Goal: Information Seeking & Learning: Learn about a topic

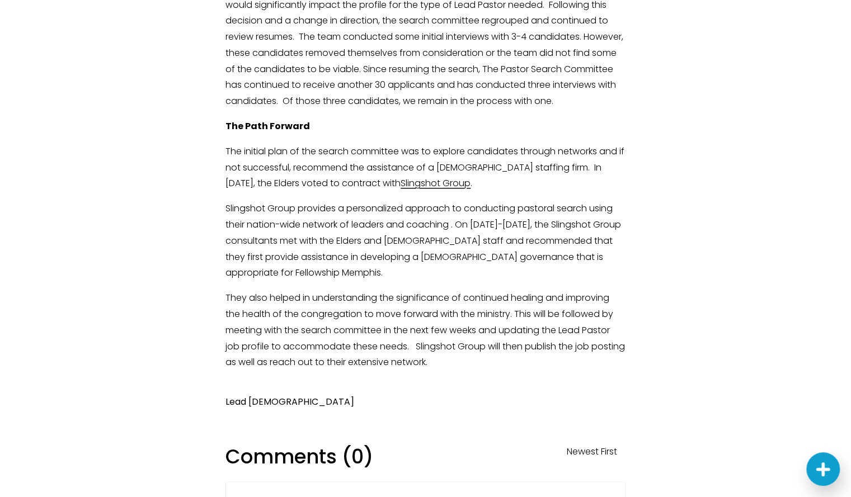
scroll to position [529, 0]
click at [248, 397] on link "Lead [DEMOGRAPHIC_DATA]" at bounding box center [289, 403] width 129 height 13
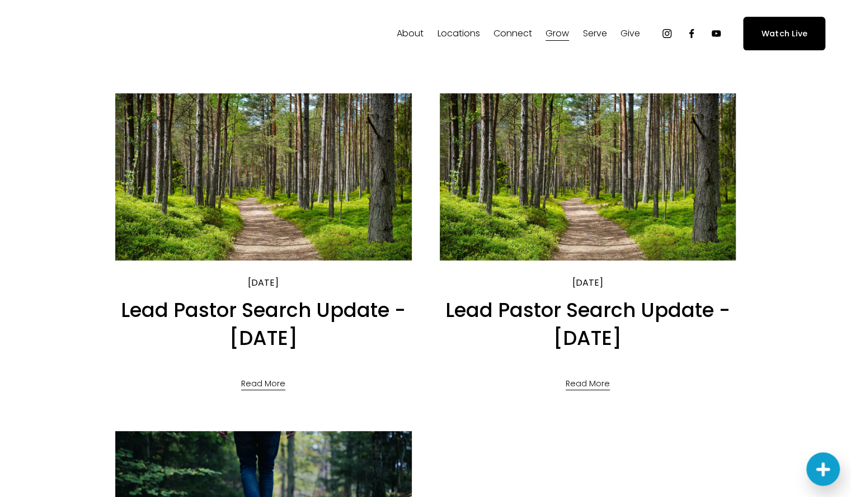
click at [0, 0] on span "Staff" at bounding box center [0, 0] width 0 height 0
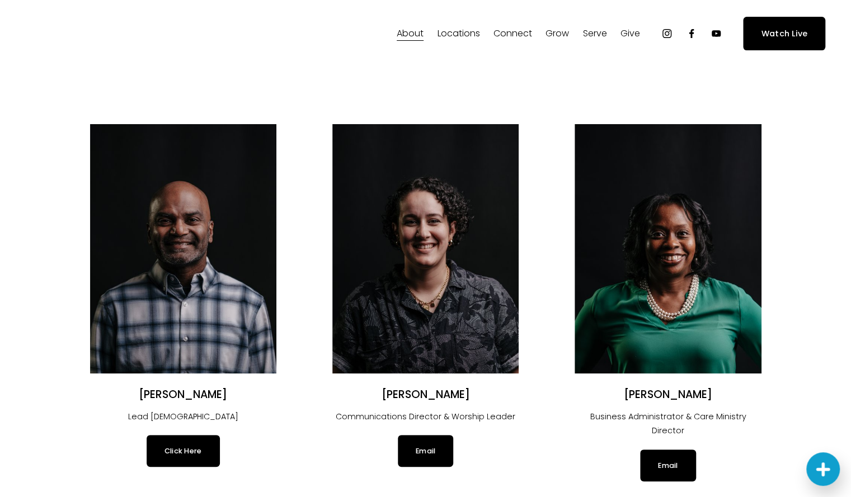
click at [220, 206] on img at bounding box center [183, 248] width 186 height 249
click at [173, 230] on img at bounding box center [183, 248] width 186 height 249
click at [184, 465] on link "Click Here" at bounding box center [183, 450] width 73 height 31
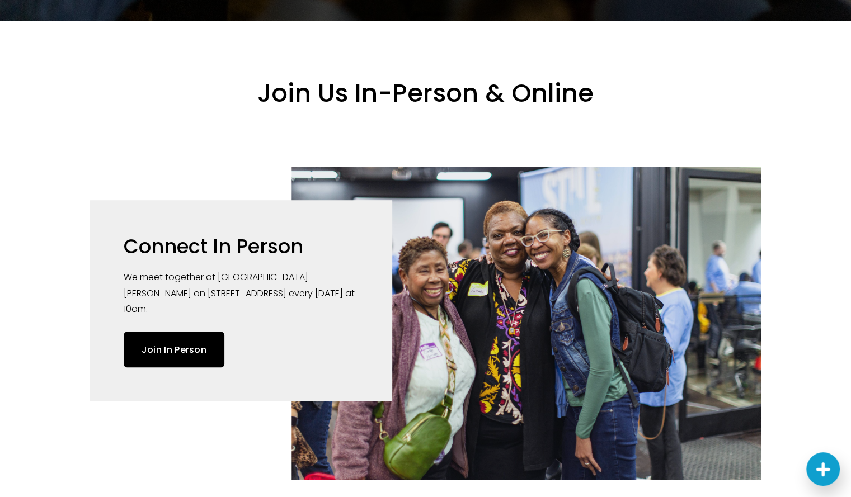
scroll to position [344, 0]
